Goal: Find specific page/section: Find specific page/section

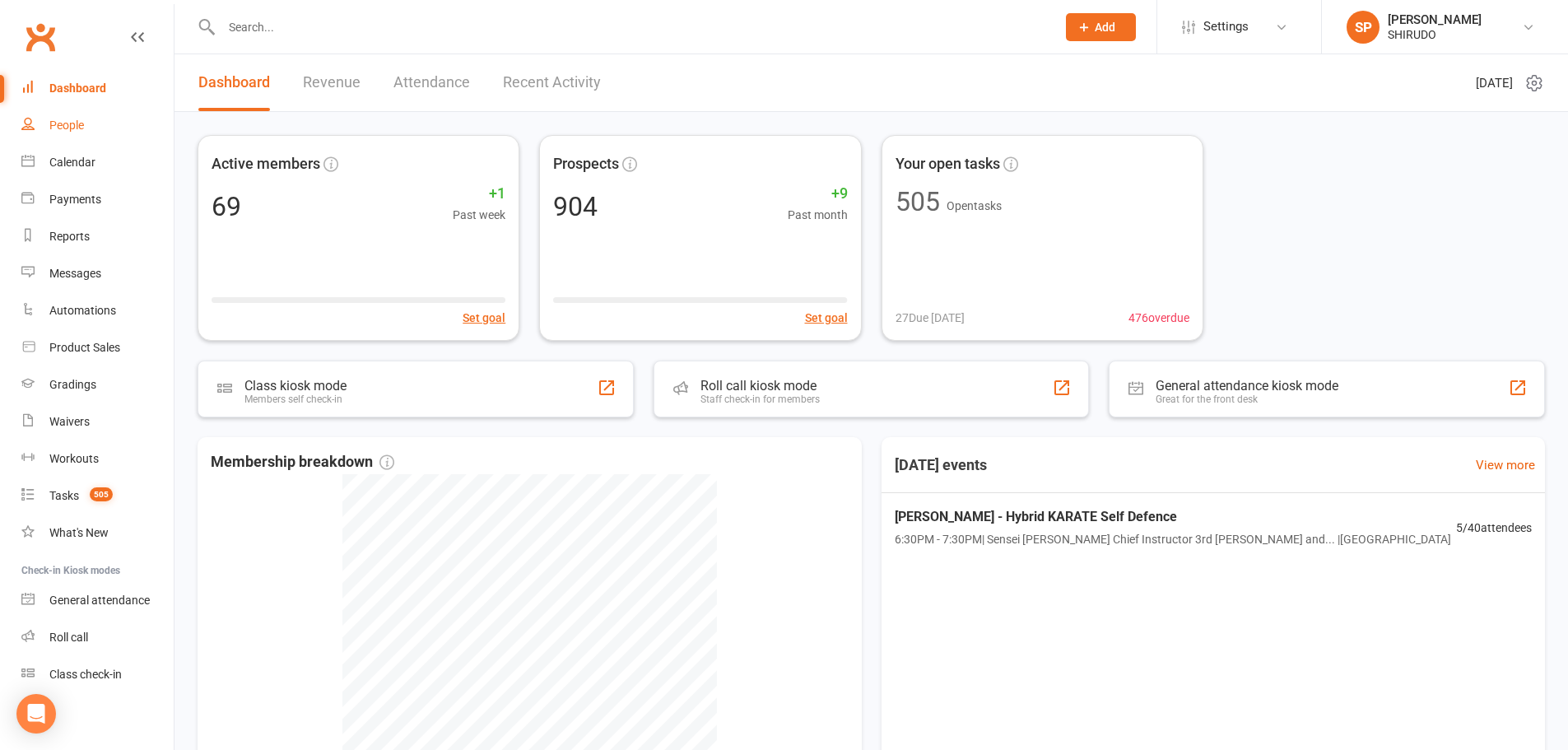
click at [74, 128] on div "People" at bounding box center [67, 125] width 34 height 13
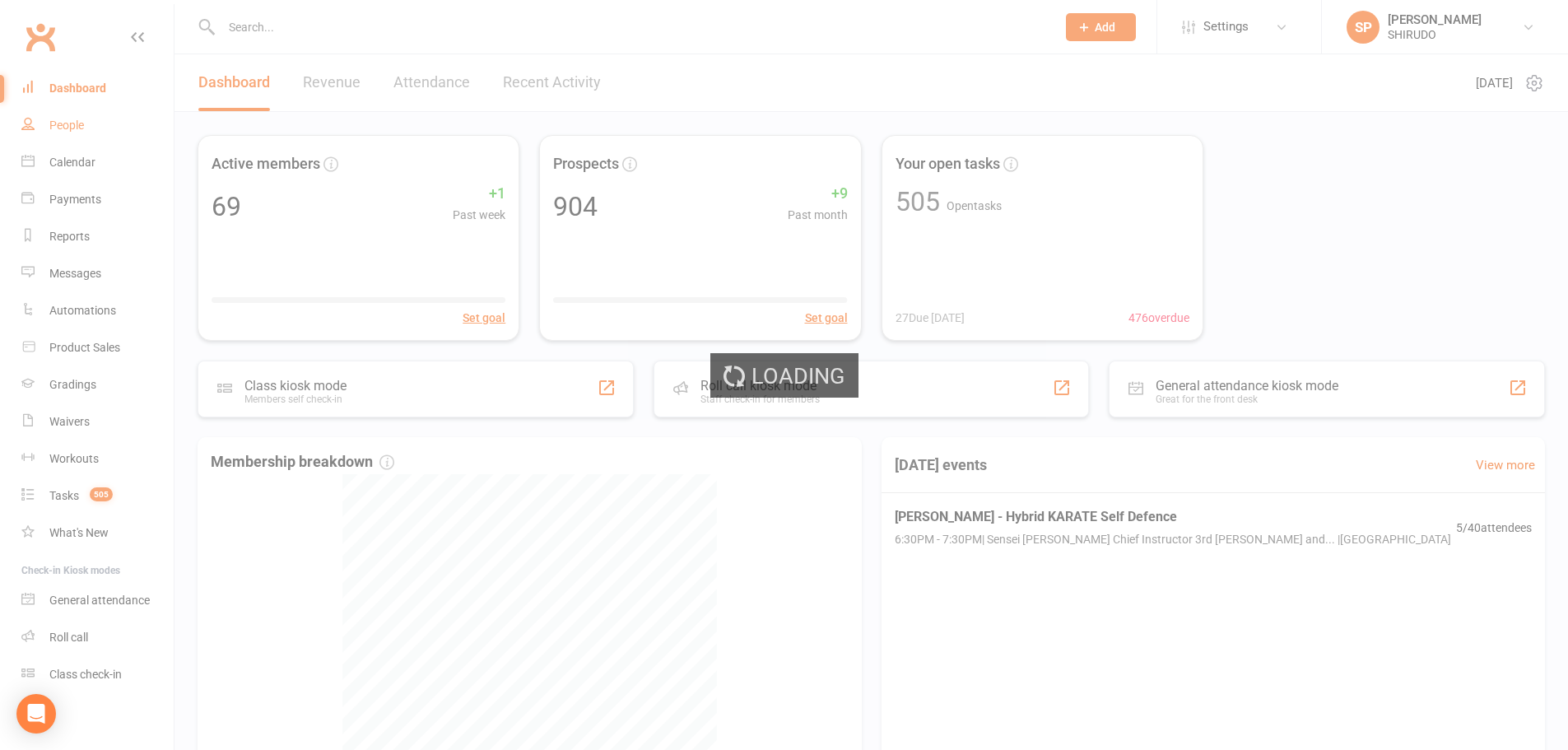
select select "100"
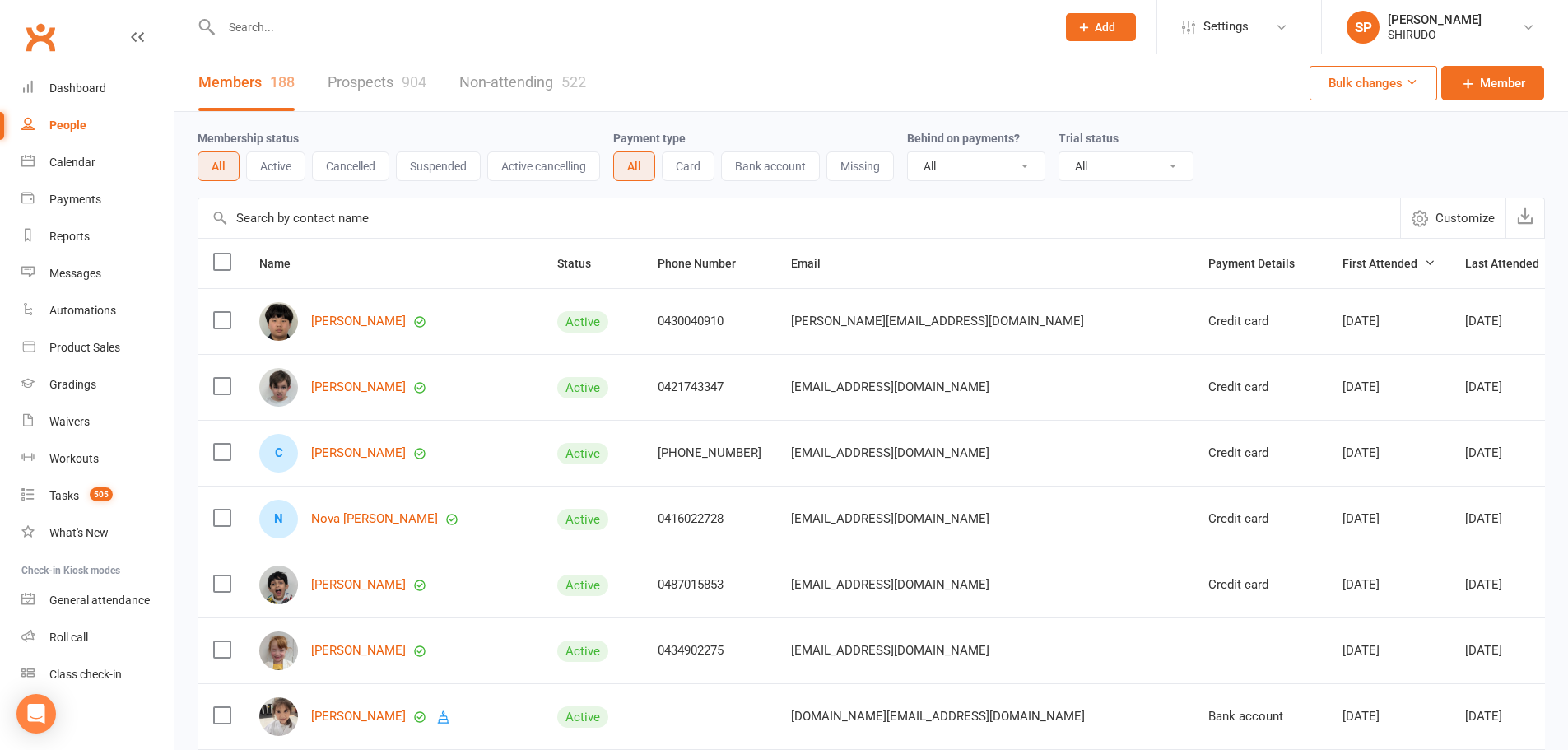
click at [385, 87] on link "Prospects 904" at bounding box center [377, 83] width 99 height 57
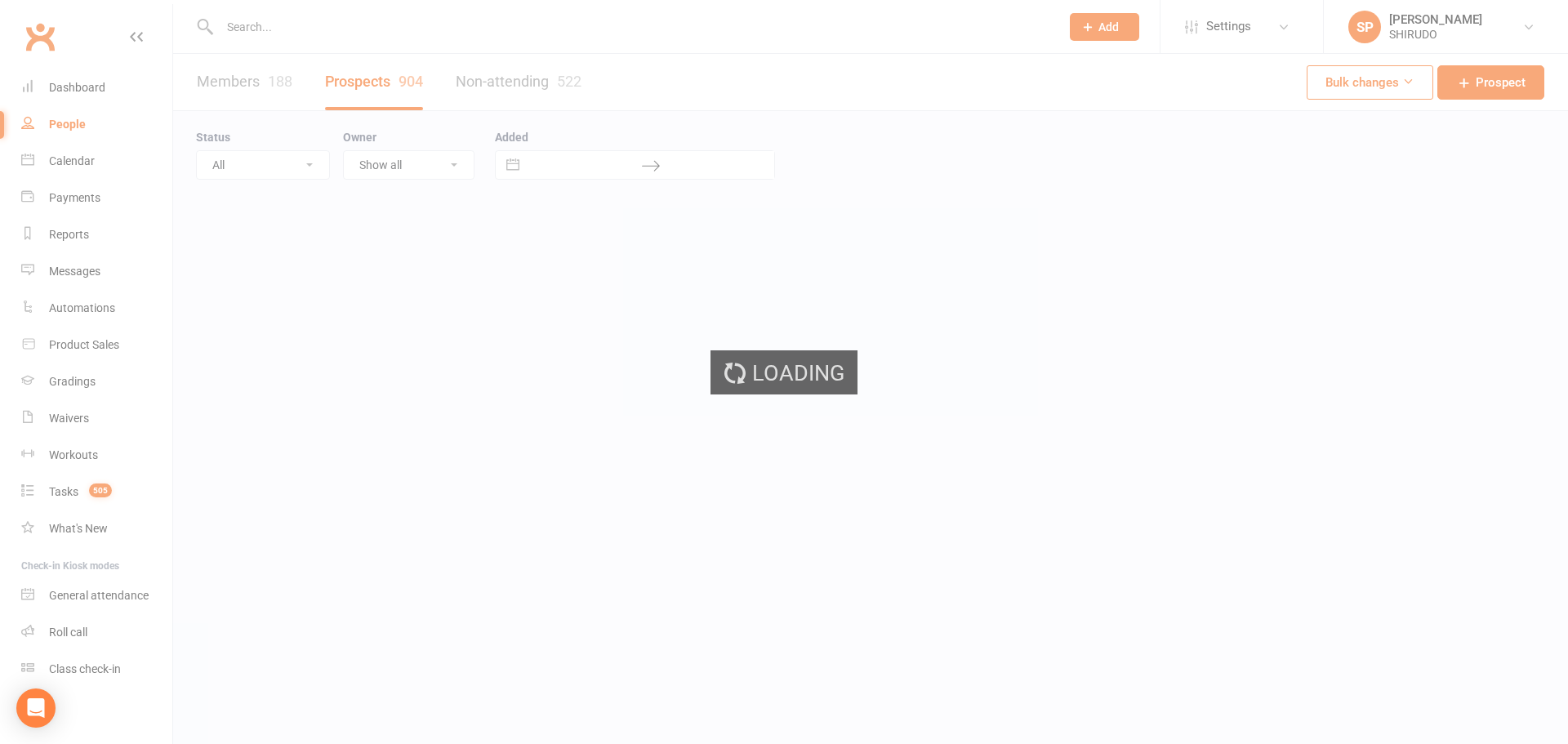
select select "50"
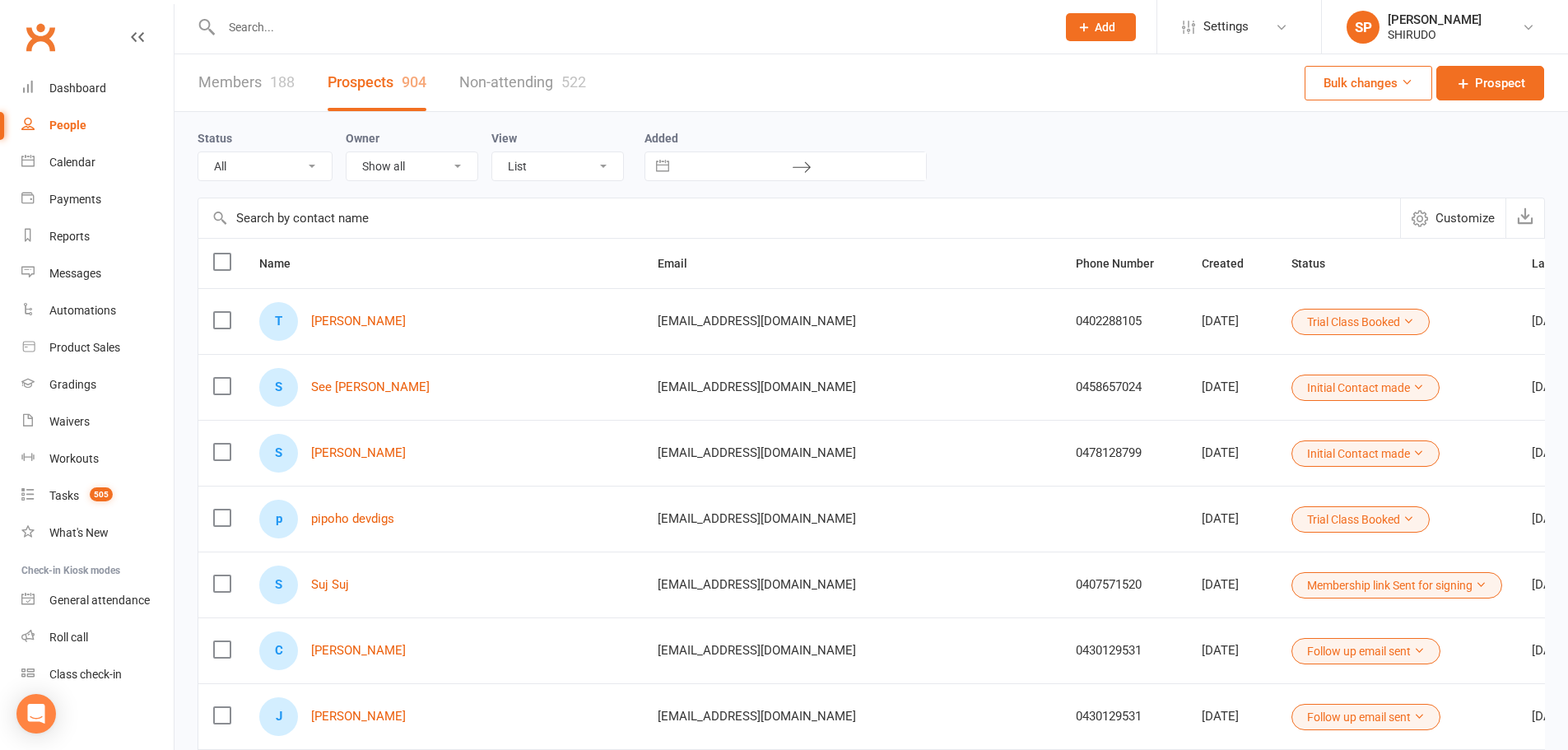
click at [249, 85] on link "Members 188" at bounding box center [246, 83] width 96 height 57
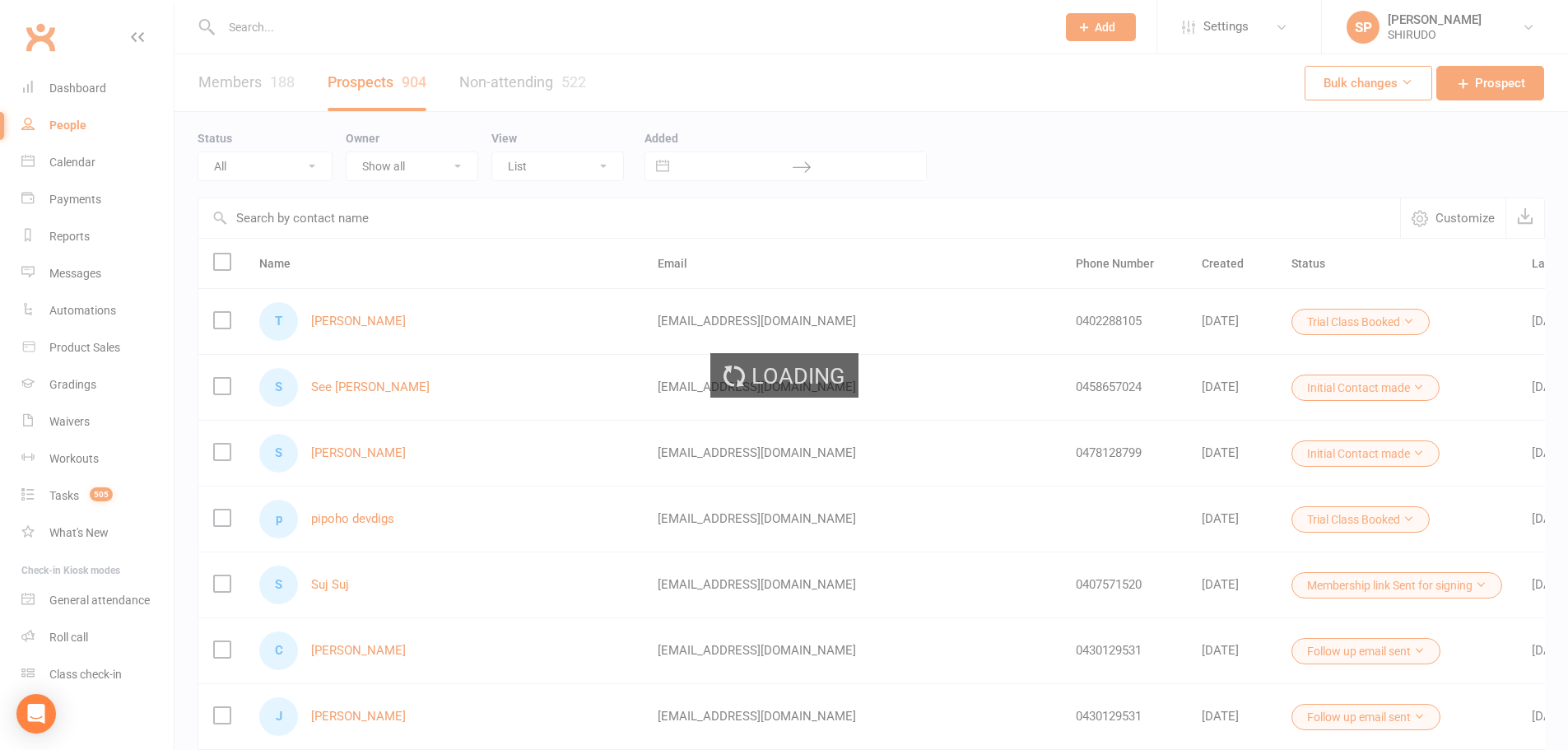
select select "100"
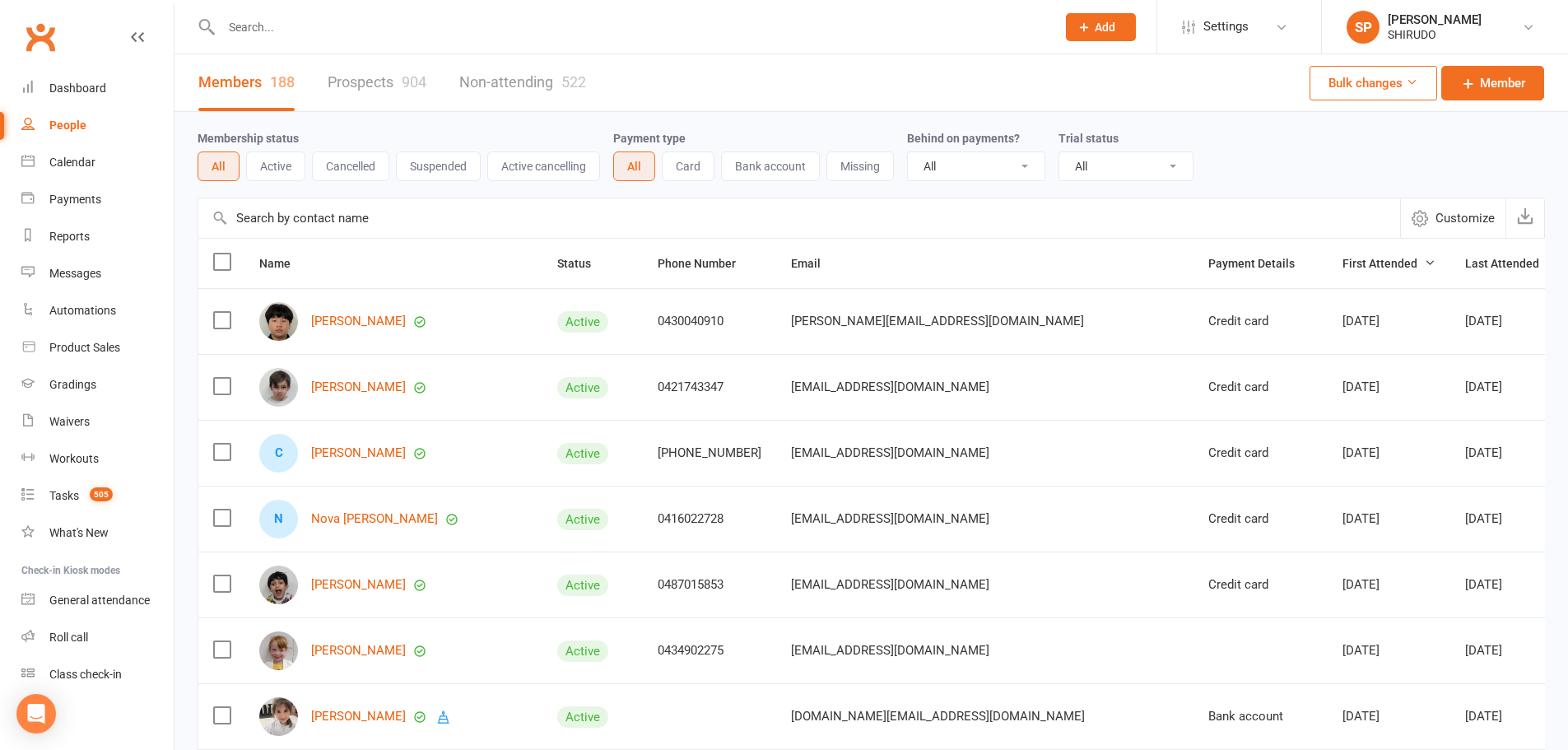
click at [280, 164] on button "Active" at bounding box center [276, 165] width 59 height 29
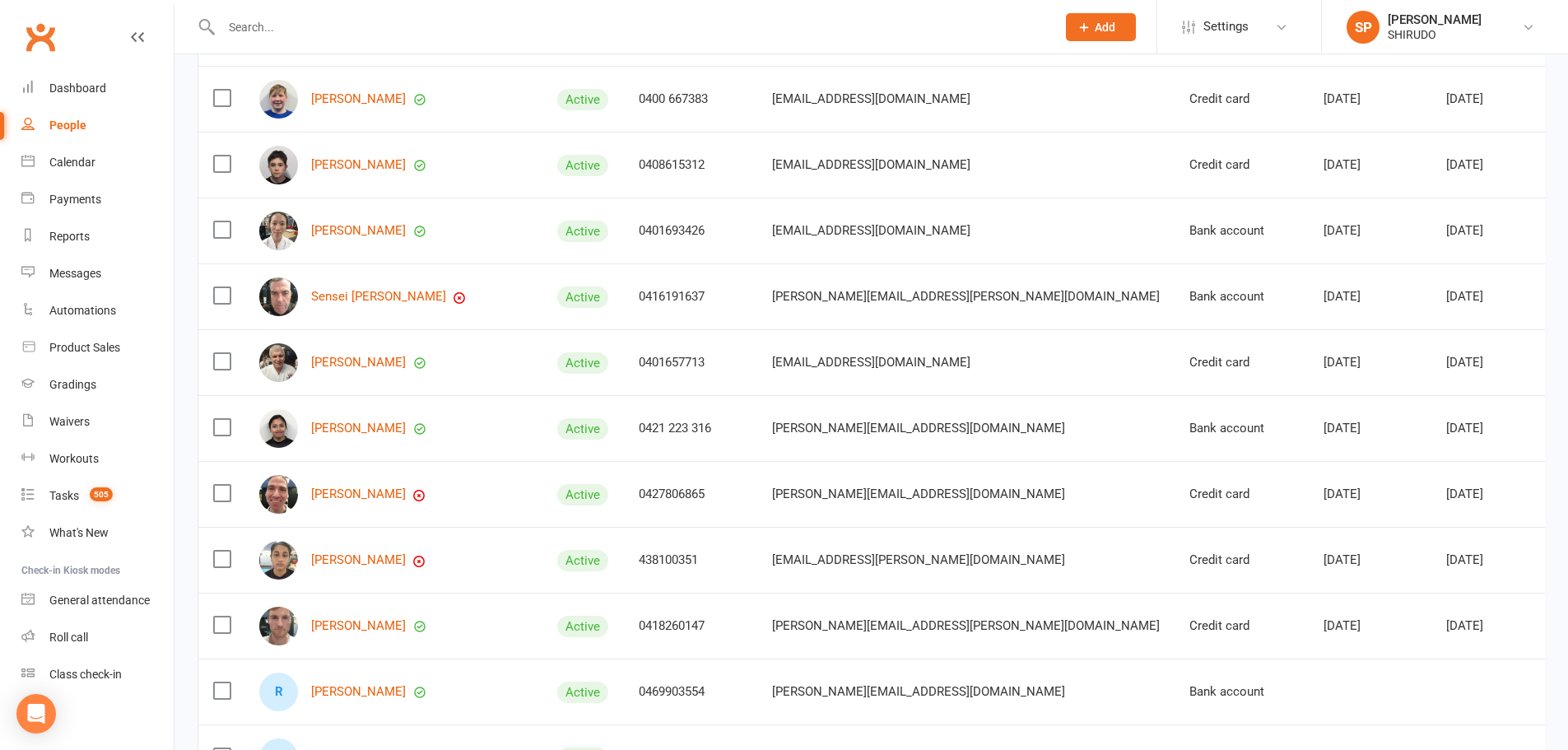
scroll to position [3871, 0]
